Goal: Task Accomplishment & Management: Use online tool/utility

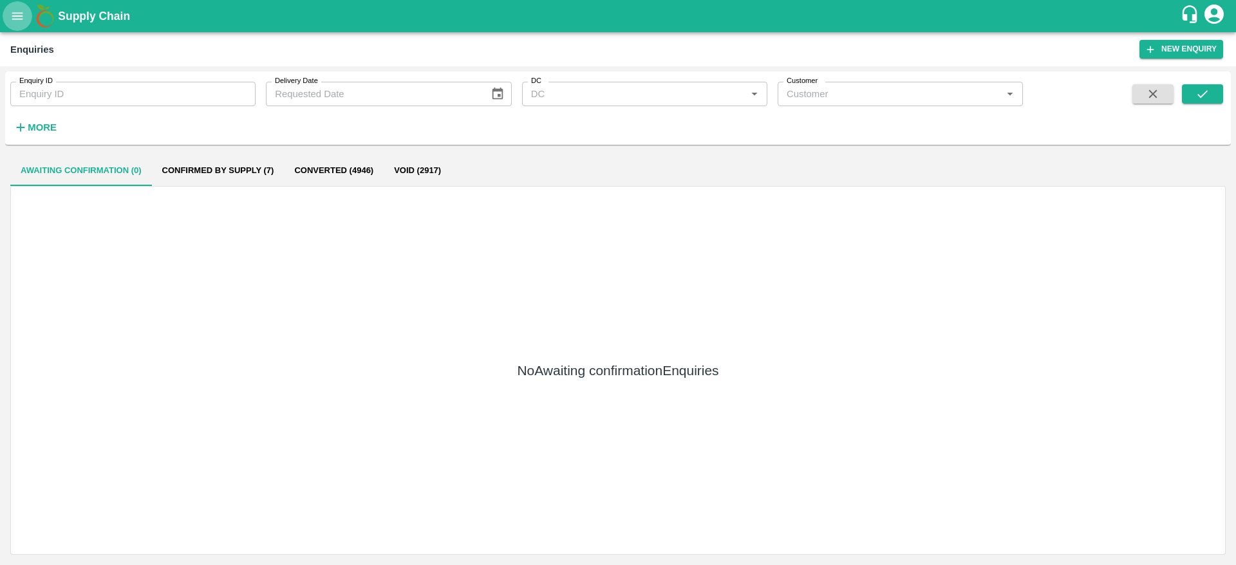
click at [26, 13] on button "open drawer" at bounding box center [18, 16] width 30 height 30
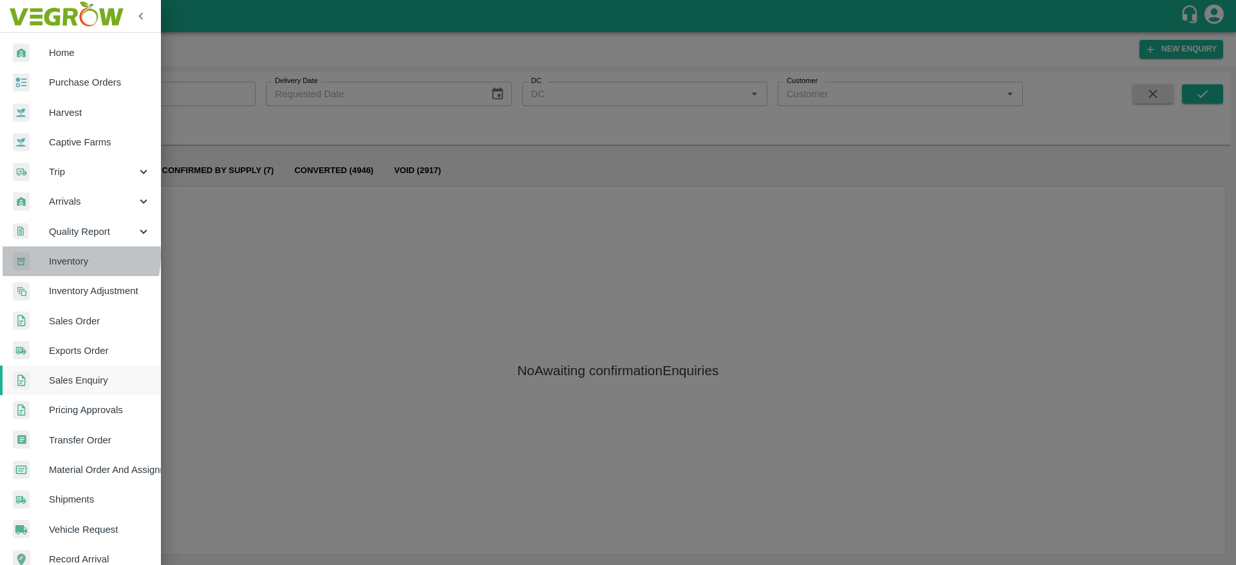
click at [57, 256] on span "Inventory" at bounding box center [100, 261] width 102 height 14
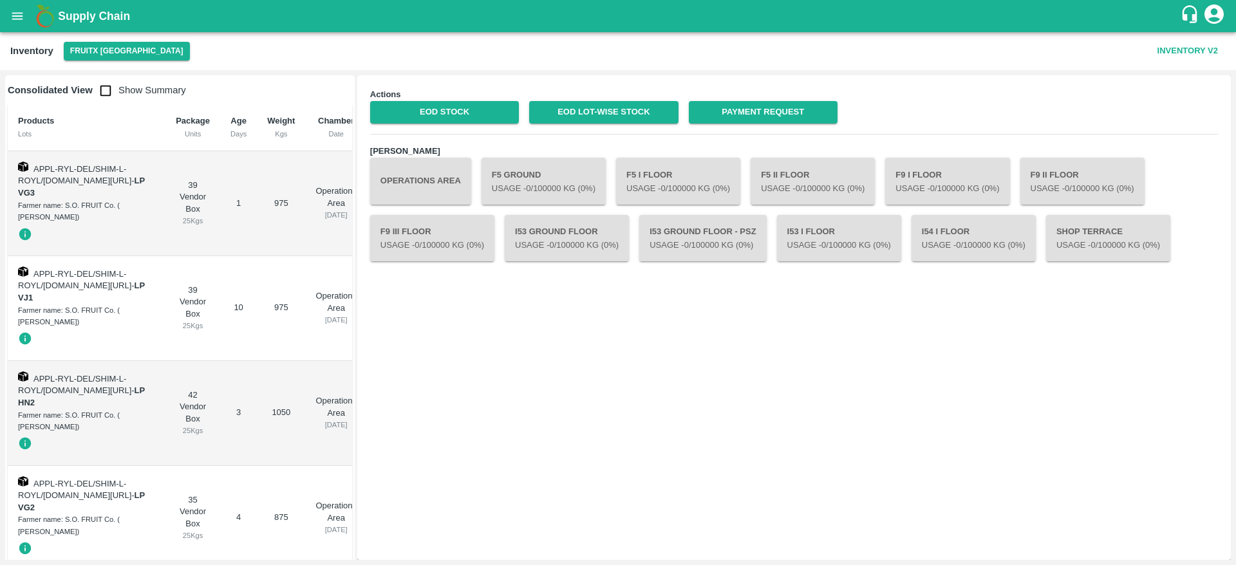
click at [454, 174] on button "Operations Area" at bounding box center [420, 181] width 101 height 46
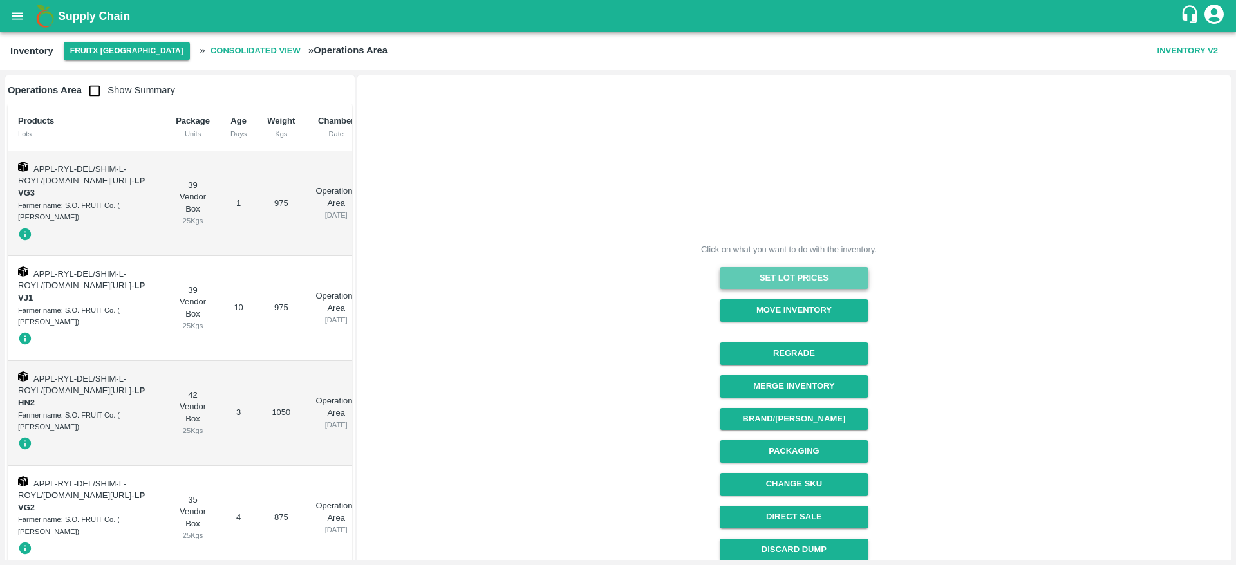
click at [797, 279] on button "Set Lot Prices" at bounding box center [794, 278] width 149 height 23
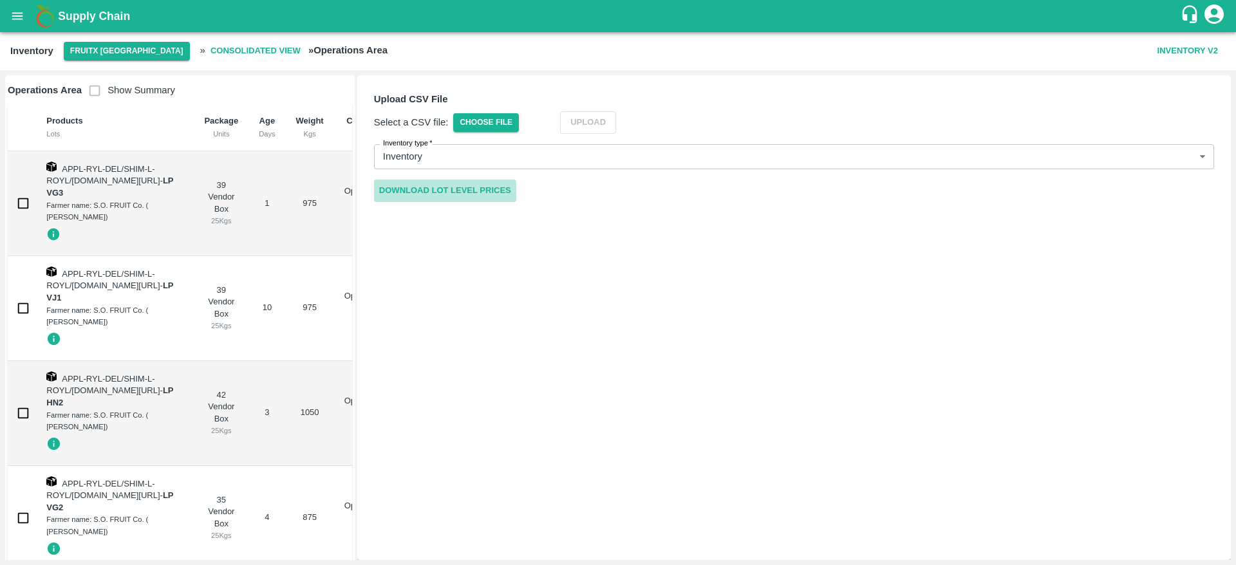
click at [471, 196] on link "Download Lot Level Prices" at bounding box center [445, 191] width 142 height 23
click at [496, 121] on span "Choose File" at bounding box center [486, 122] width 66 height 19
click at [0, 0] on input "Choose File" at bounding box center [0, 0] width 0 height 0
click at [617, 120] on button "Upload" at bounding box center [607, 122] width 56 height 23
